Goal: Find specific page/section: Find specific page/section

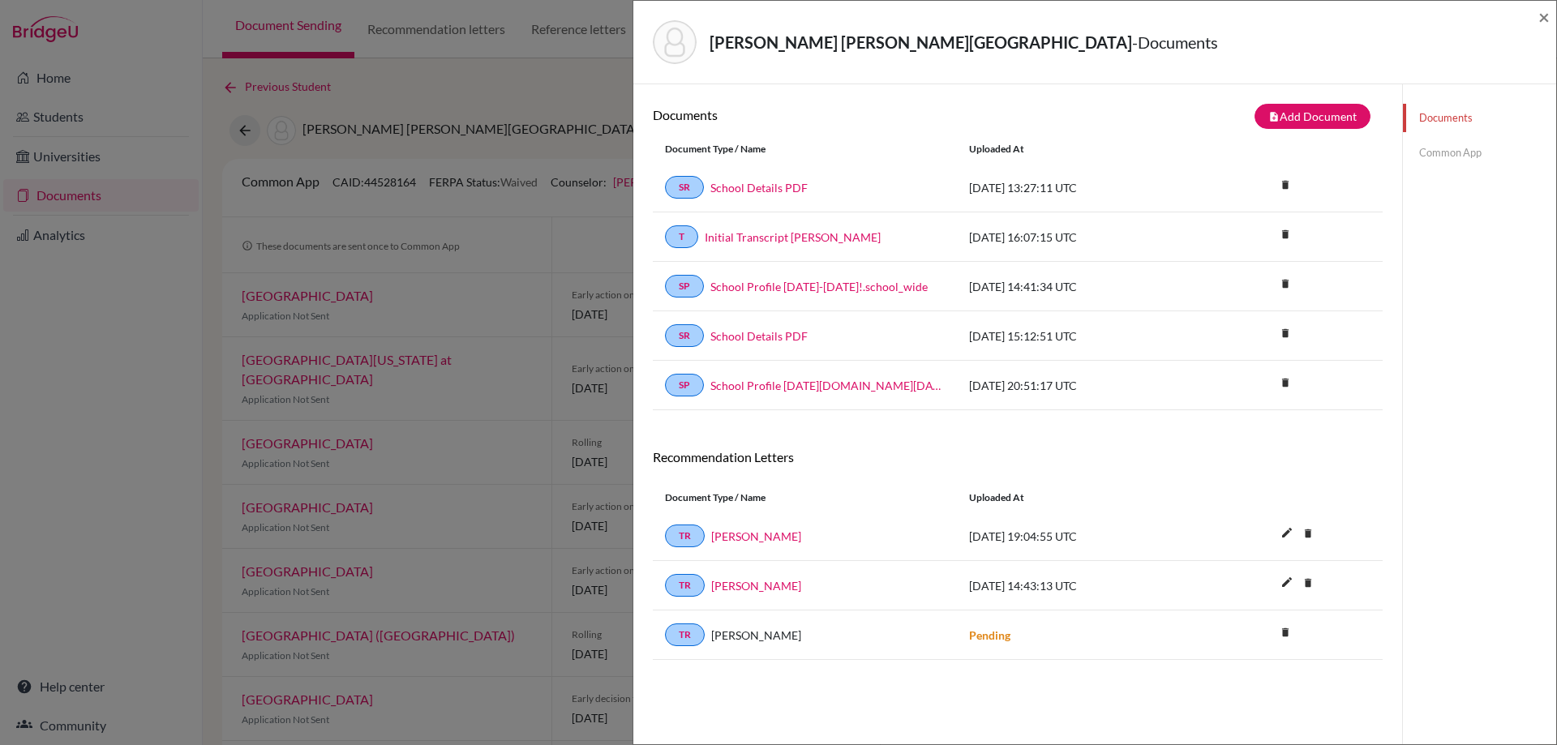
click at [469, 72] on div "[PERSON_NAME] [PERSON_NAME] - Documents × Documents note_add Add Document Docum…" at bounding box center [778, 372] width 1557 height 745
click at [1541, 17] on span "×" at bounding box center [1543, 17] width 11 height 24
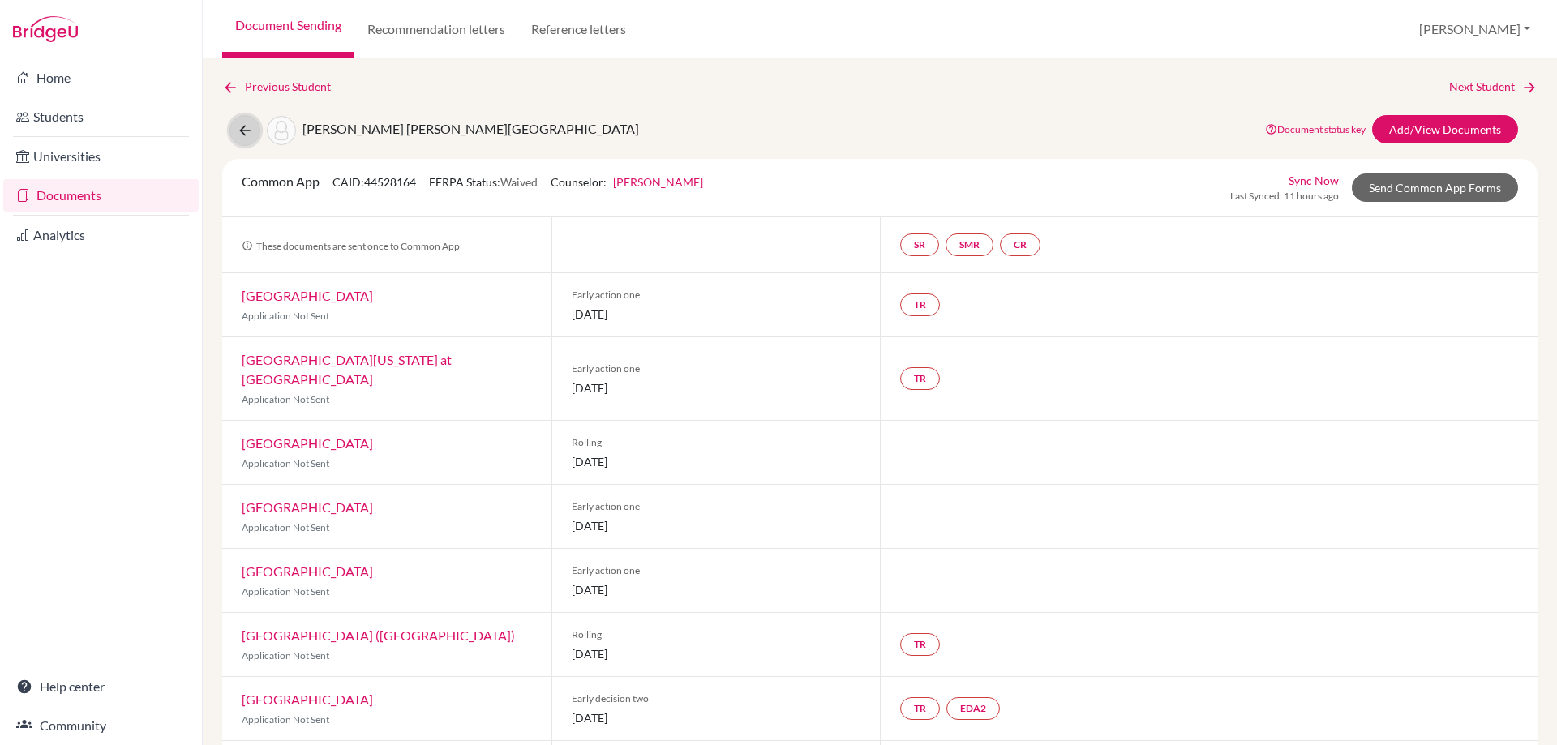
click at [244, 130] on icon at bounding box center [245, 130] width 16 height 16
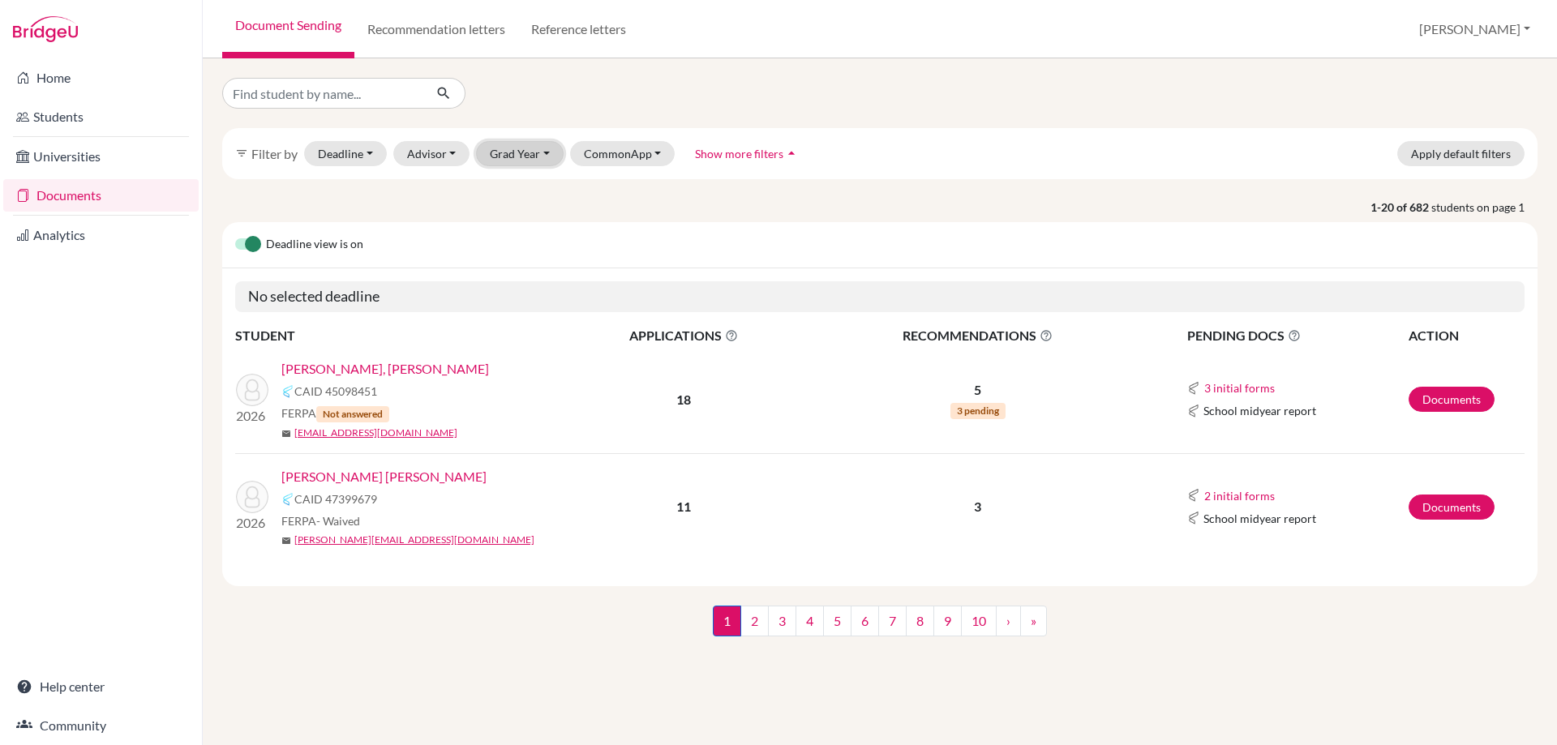
click at [521, 153] on button "Grad Year" at bounding box center [520, 153] width 88 height 25
click at [521, 186] on span "2026" at bounding box center [510, 187] width 29 height 19
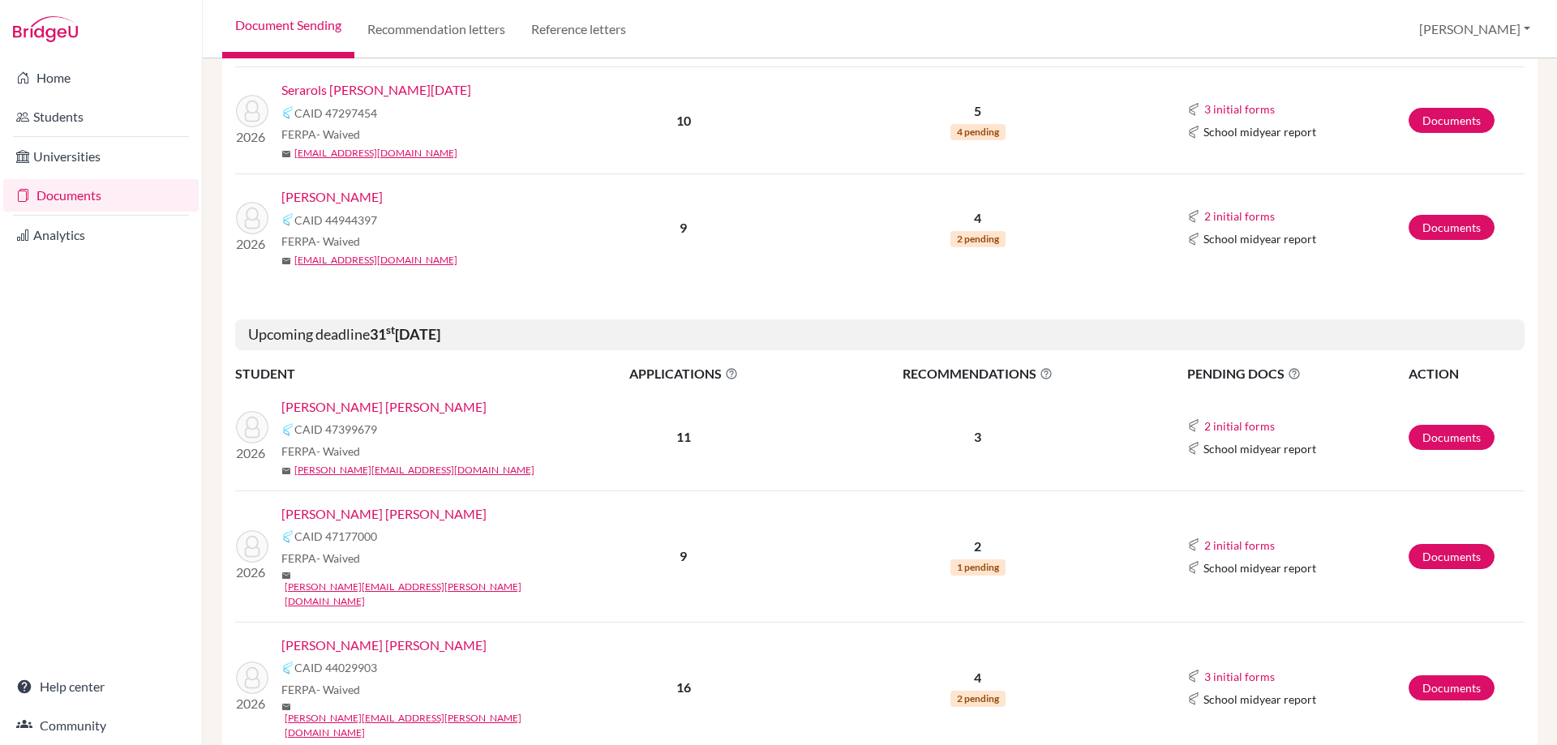
scroll to position [2032, 0]
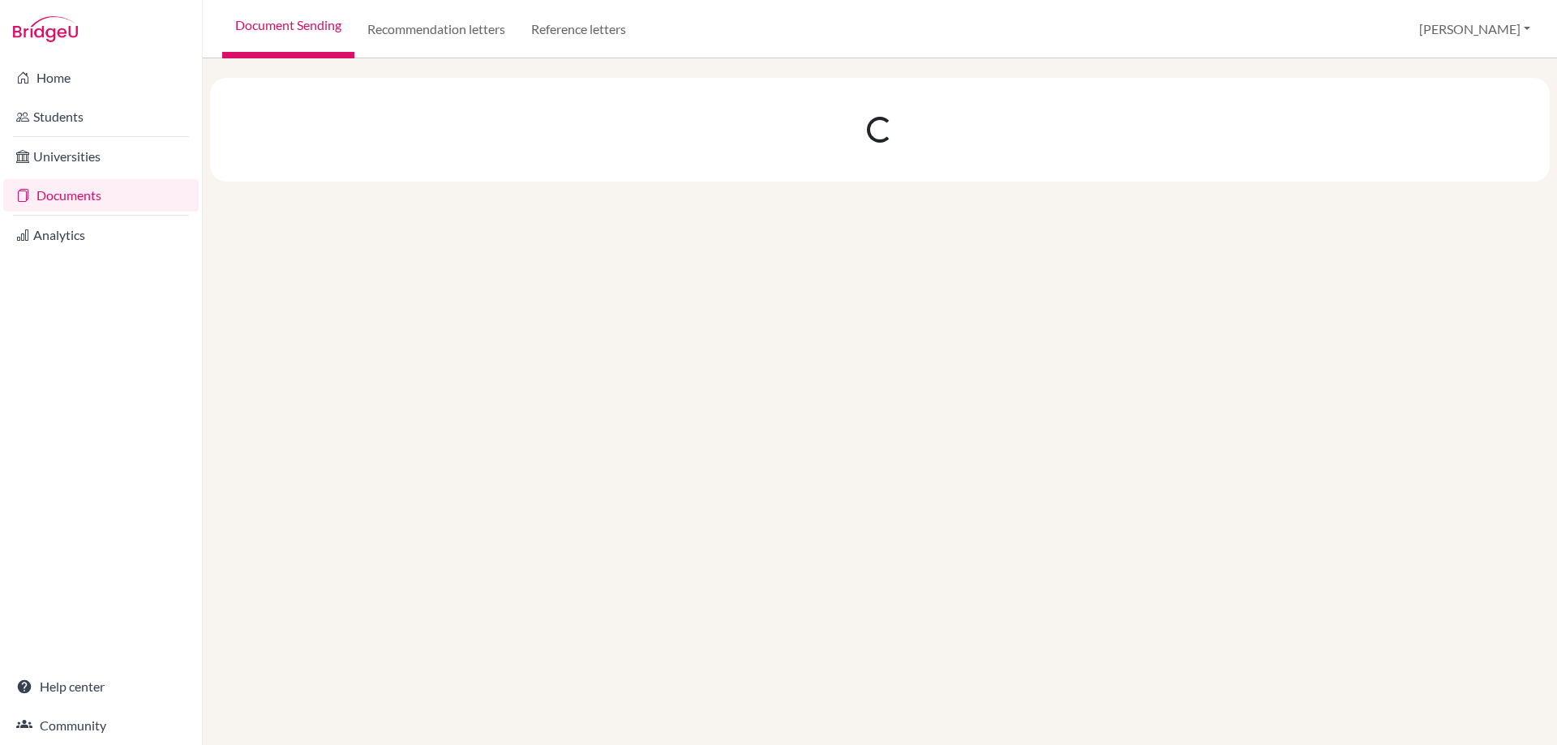
scroll to position [0, 0]
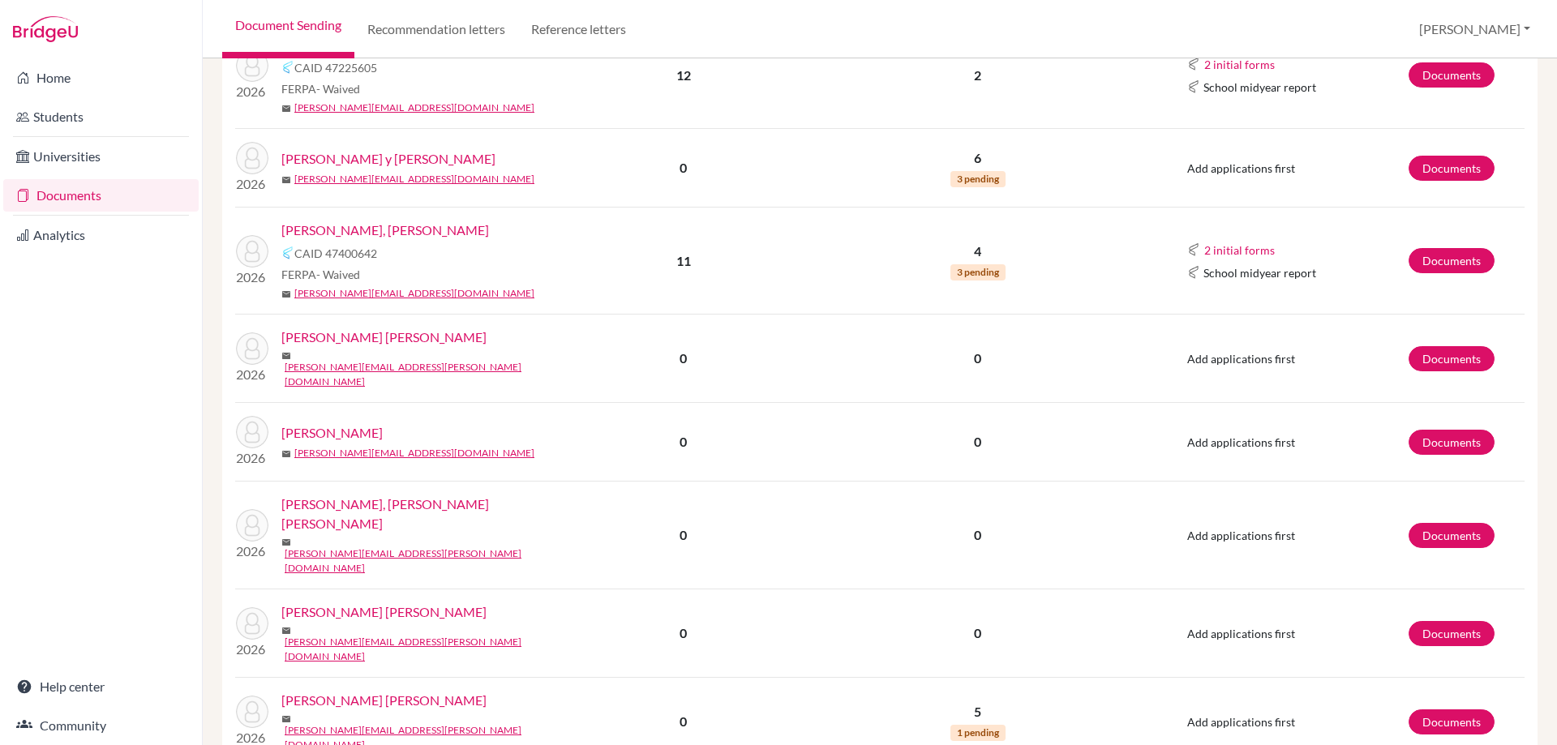
scroll to position [2488, 0]
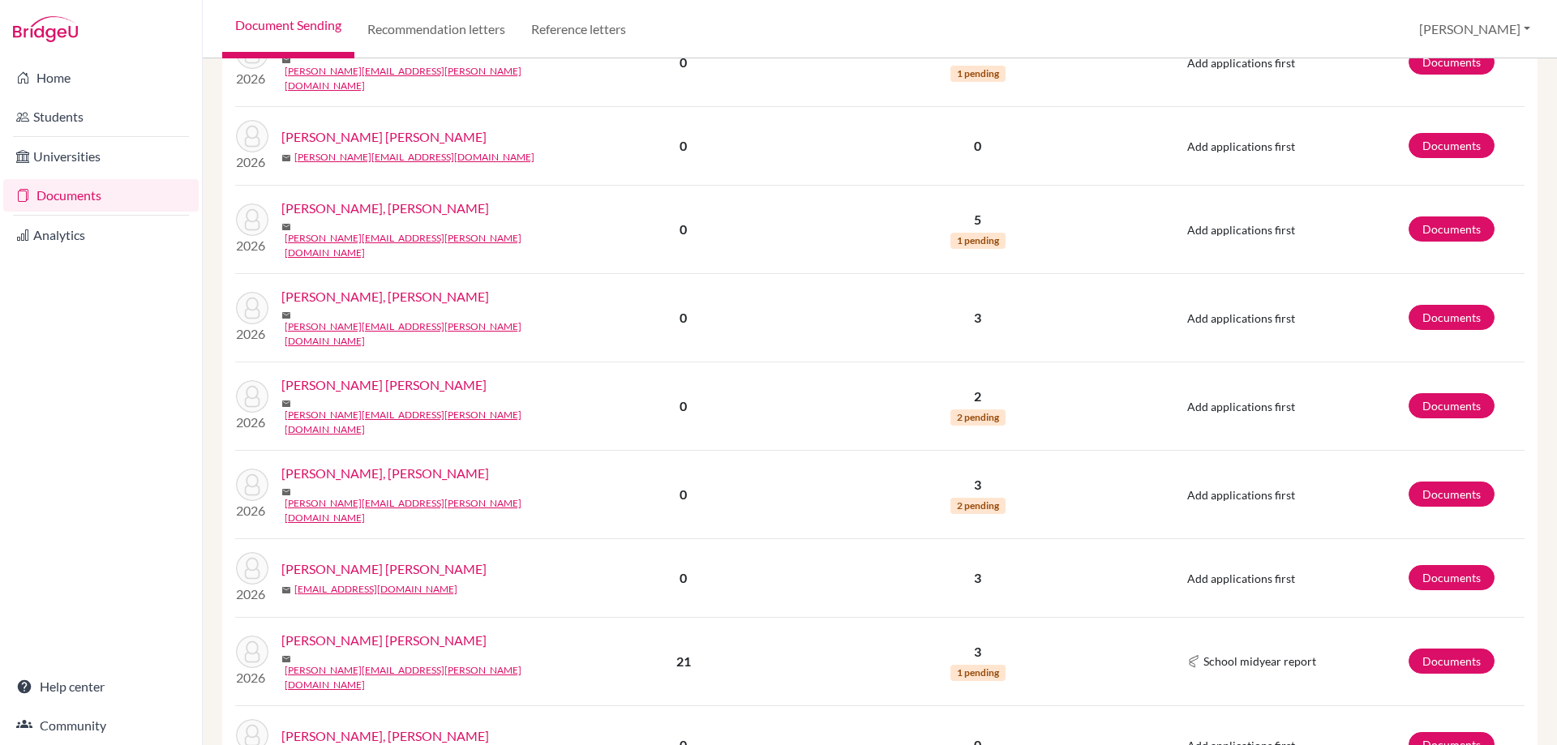
scroll to position [1382, 0]
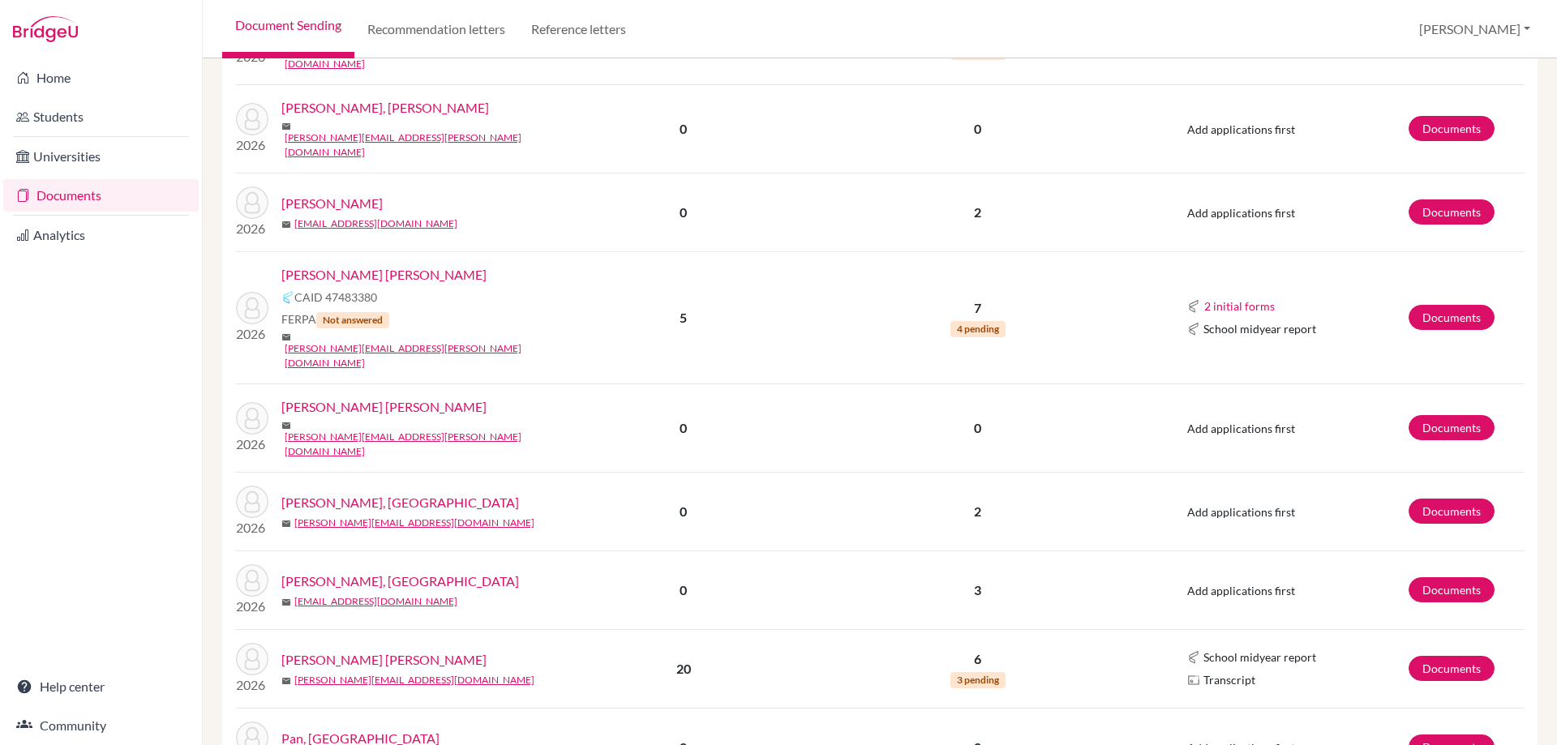
scroll to position [1440, 0]
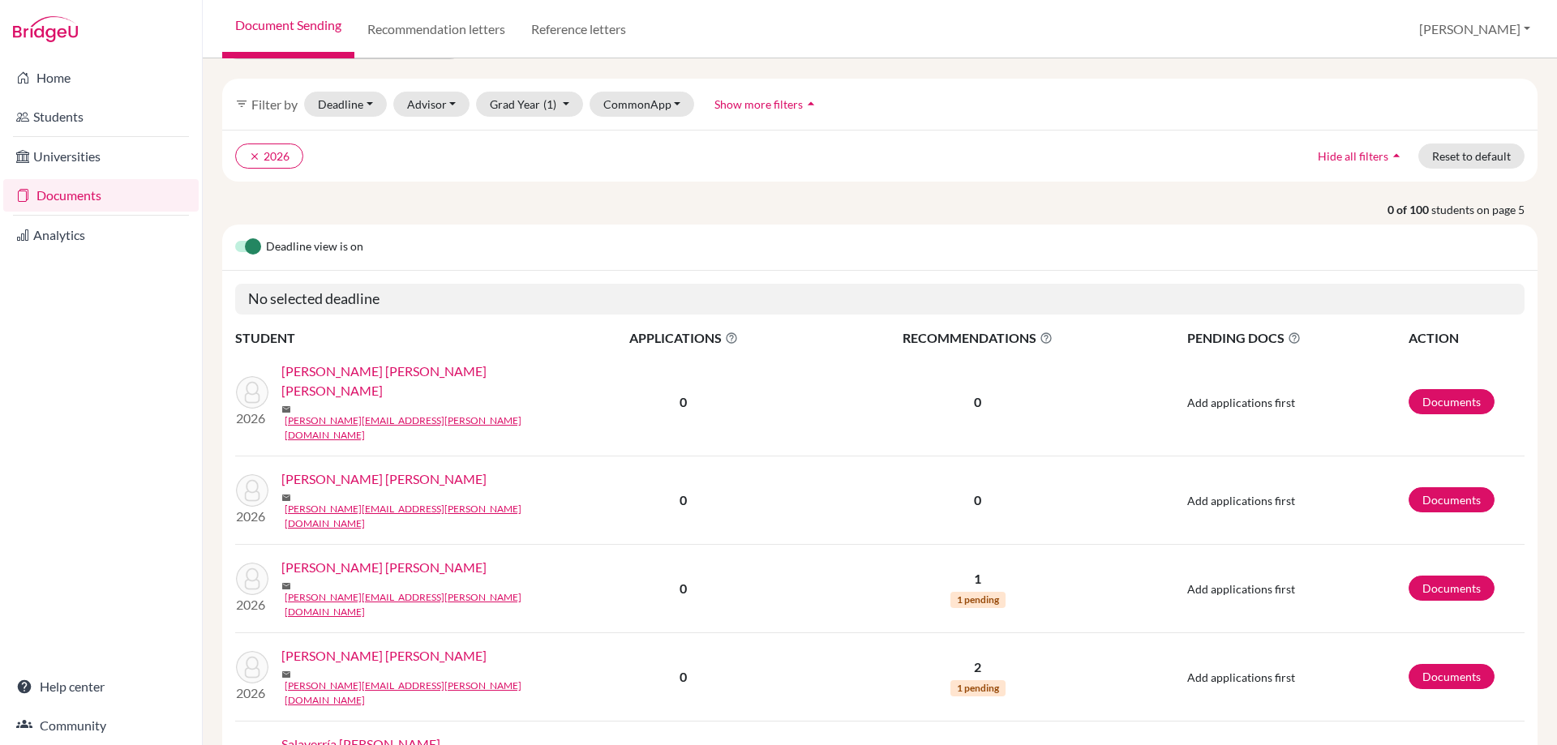
scroll to position [25, 0]
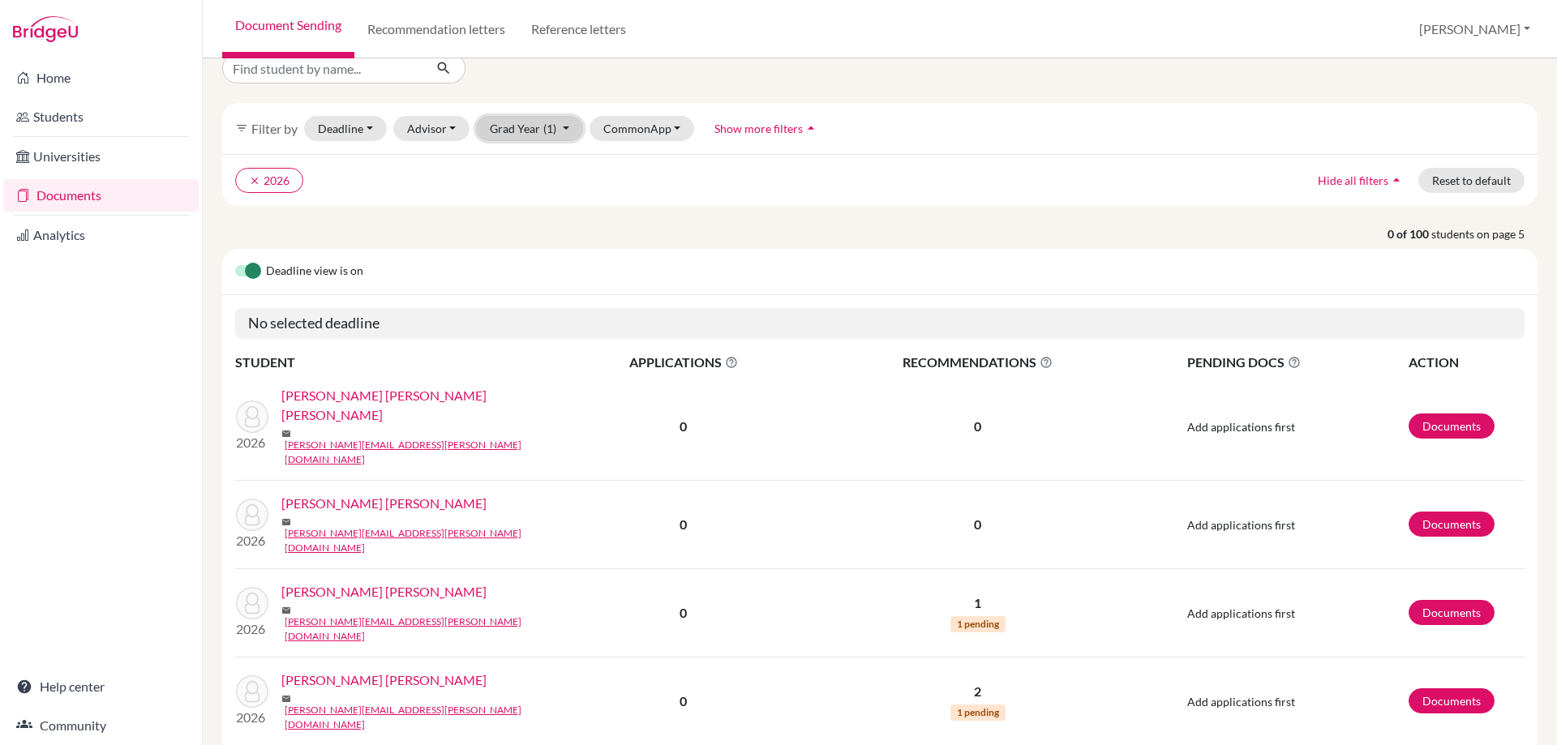
click at [535, 124] on button "Grad Year (1)" at bounding box center [529, 128] width 107 height 25
click at [530, 161] on div "2026 done" at bounding box center [524, 162] width 57 height 19
